Goal: Contribute content: Add original content to the website for others to see

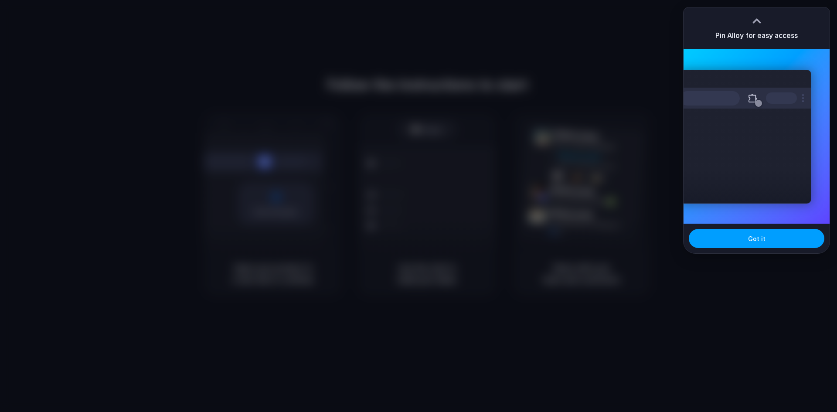
click at [744, 238] on button "Got it" at bounding box center [757, 238] width 136 height 19
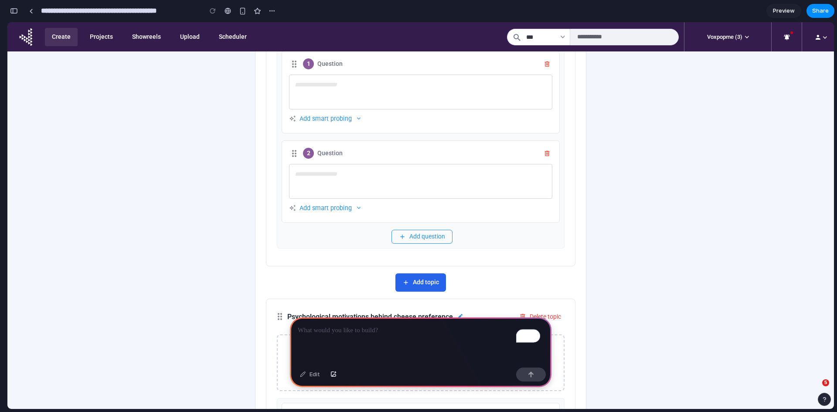
scroll to position [1078, 0]
click at [348, 208] on button "Add smart probing" at bounding box center [325, 208] width 73 height 15
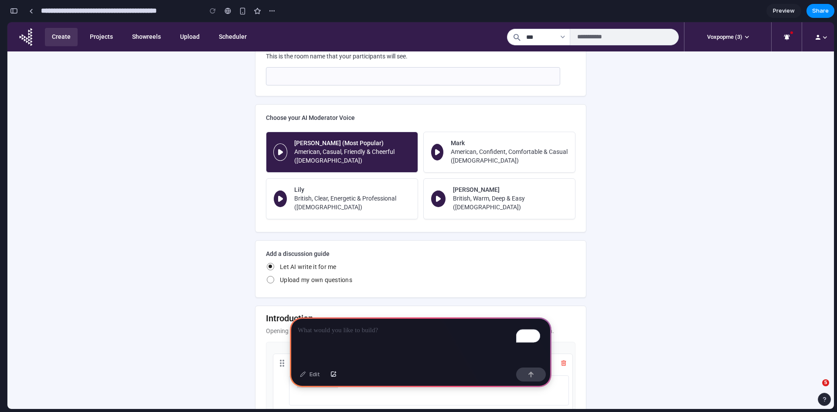
scroll to position [434, 0]
click at [331, 330] on p "To enrich screen reader interactions, please activate Accessibility in Grammarl…" at bounding box center [421, 330] width 246 height 10
click at [350, 330] on p "To enrich screen reader interactions, please activate Accessibility in Grammarl…" at bounding box center [421, 330] width 246 height 10
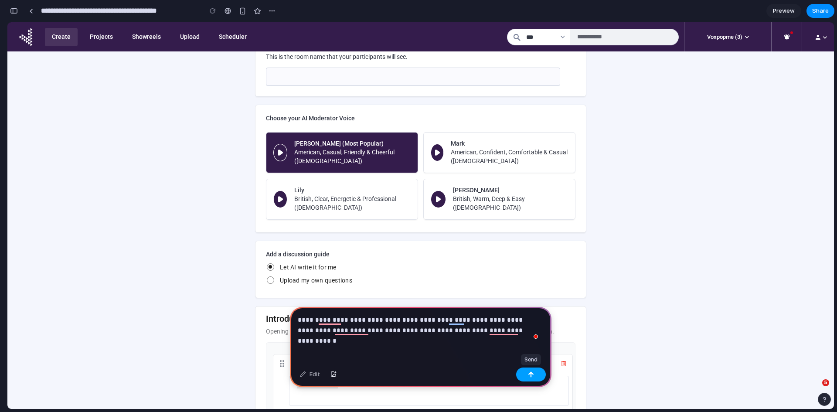
click at [526, 375] on button "button" at bounding box center [531, 375] width 30 height 14
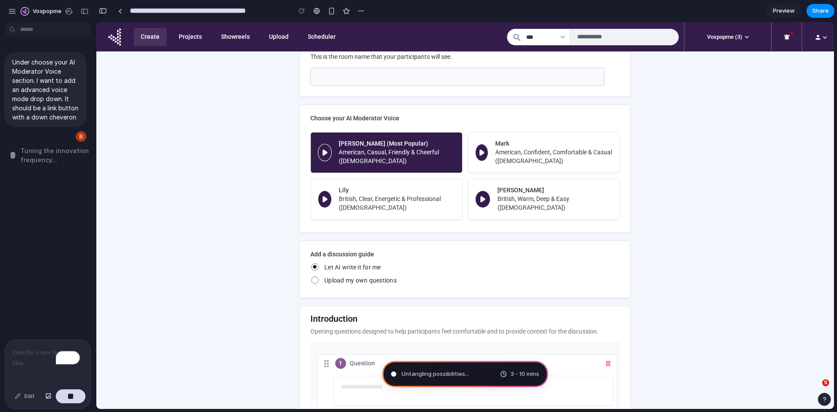
type input "**********"
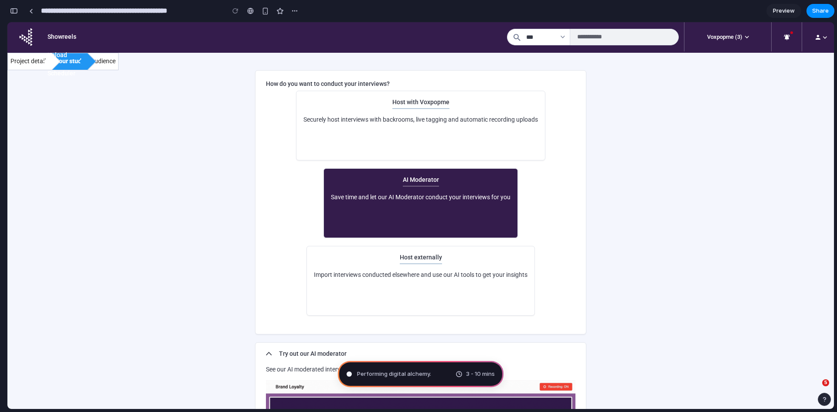
scroll to position [0, 0]
click at [823, 8] on span "Share" at bounding box center [820, 11] width 17 height 9
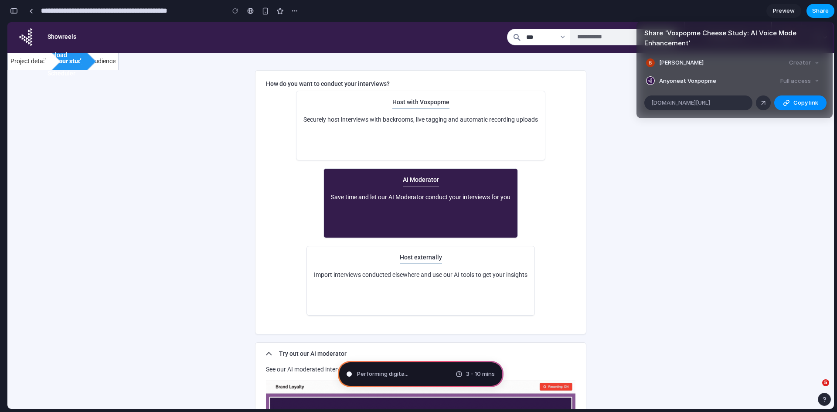
scroll to position [292, 0]
click at [791, 108] on button "Copy link" at bounding box center [801, 103] width 52 height 15
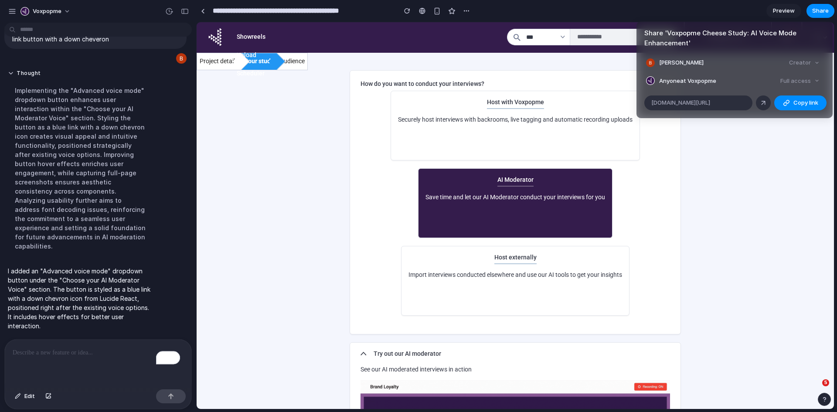
scroll to position [27, 0]
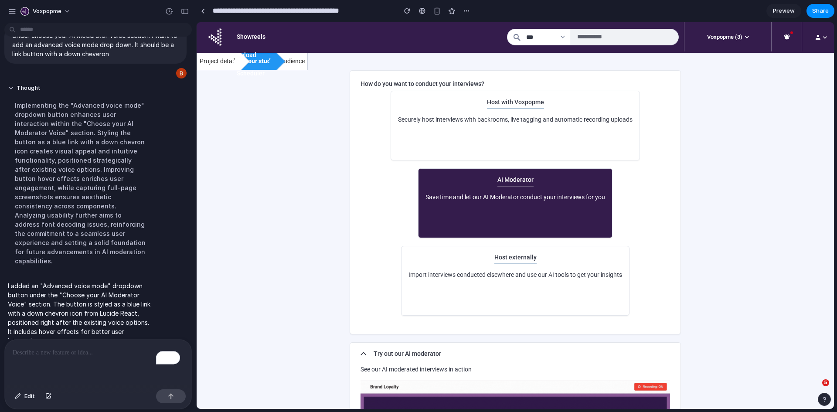
click at [720, 314] on div "Share ' Voxpopme Cheese Study: AI Voice Mode Enhancement ' Becki Floyd Creator …" at bounding box center [418, 206] width 837 height 412
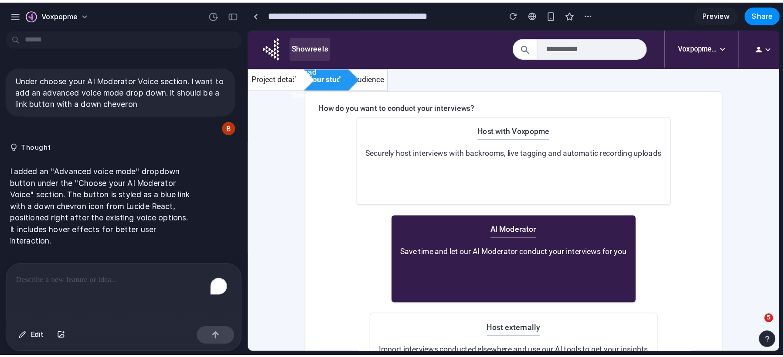
scroll to position [0, 0]
